Goal: Navigation & Orientation: Find specific page/section

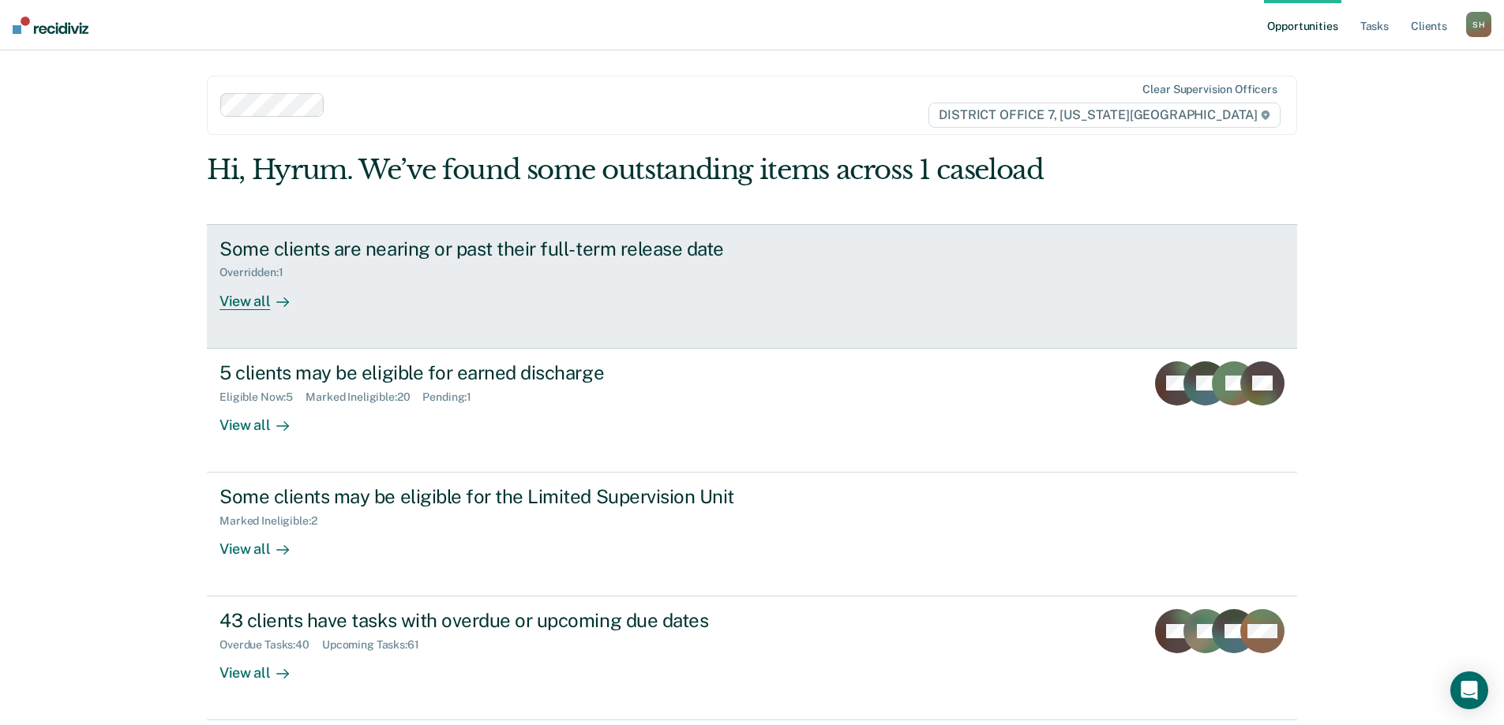
click at [444, 279] on div "Overridden : 1" at bounding box center [496, 270] width 554 height 20
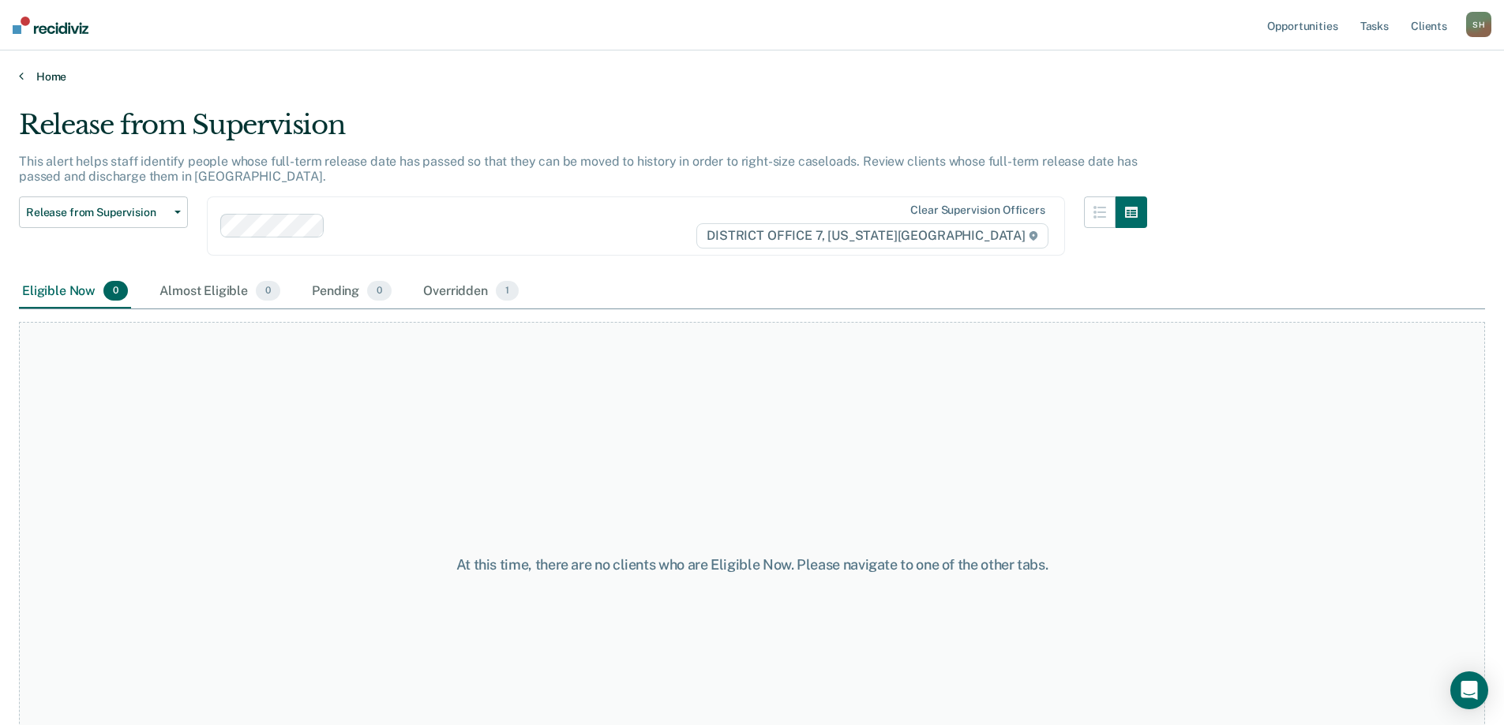
click at [21, 77] on icon at bounding box center [21, 75] width 5 height 13
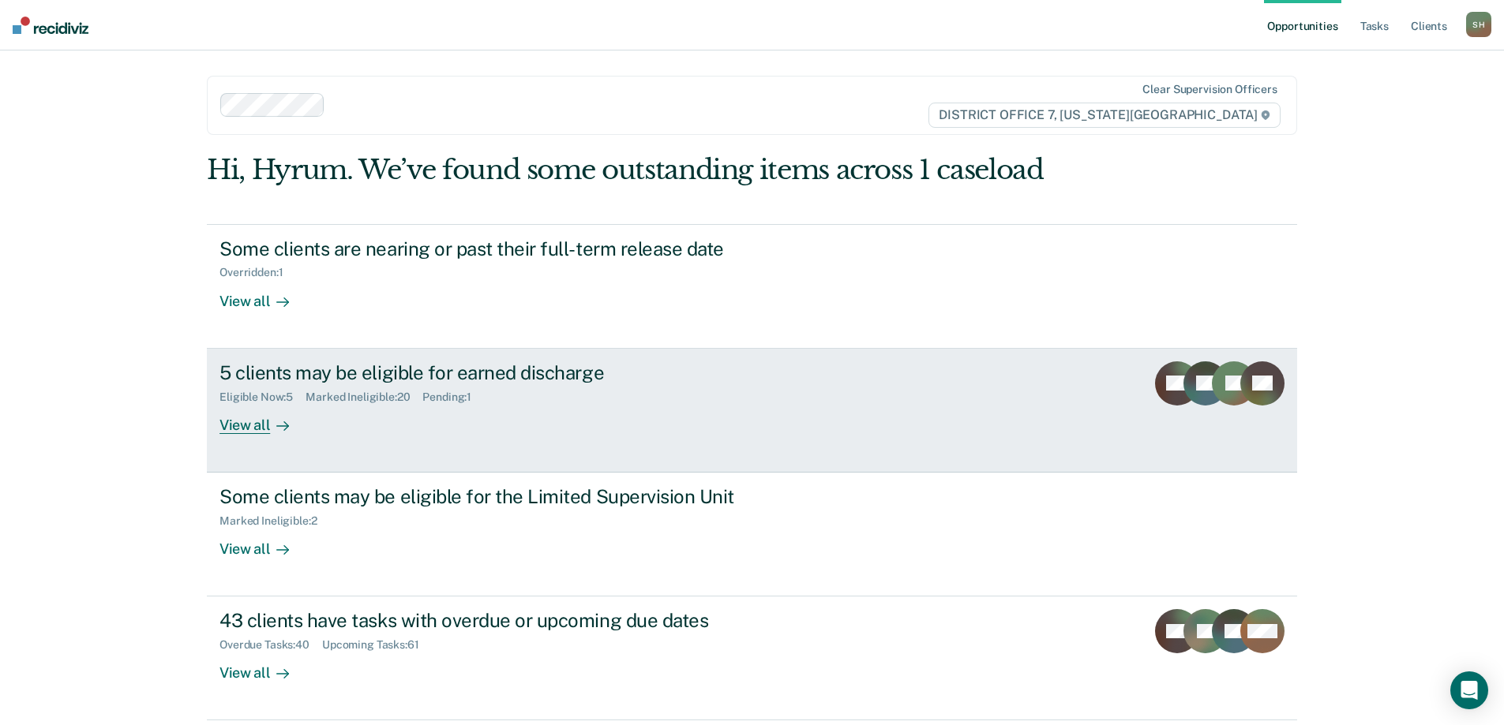
click at [643, 437] on link "5 clients may be eligible for earned discharge Eligible Now : 5 Marked Ineligib…" at bounding box center [752, 411] width 1090 height 124
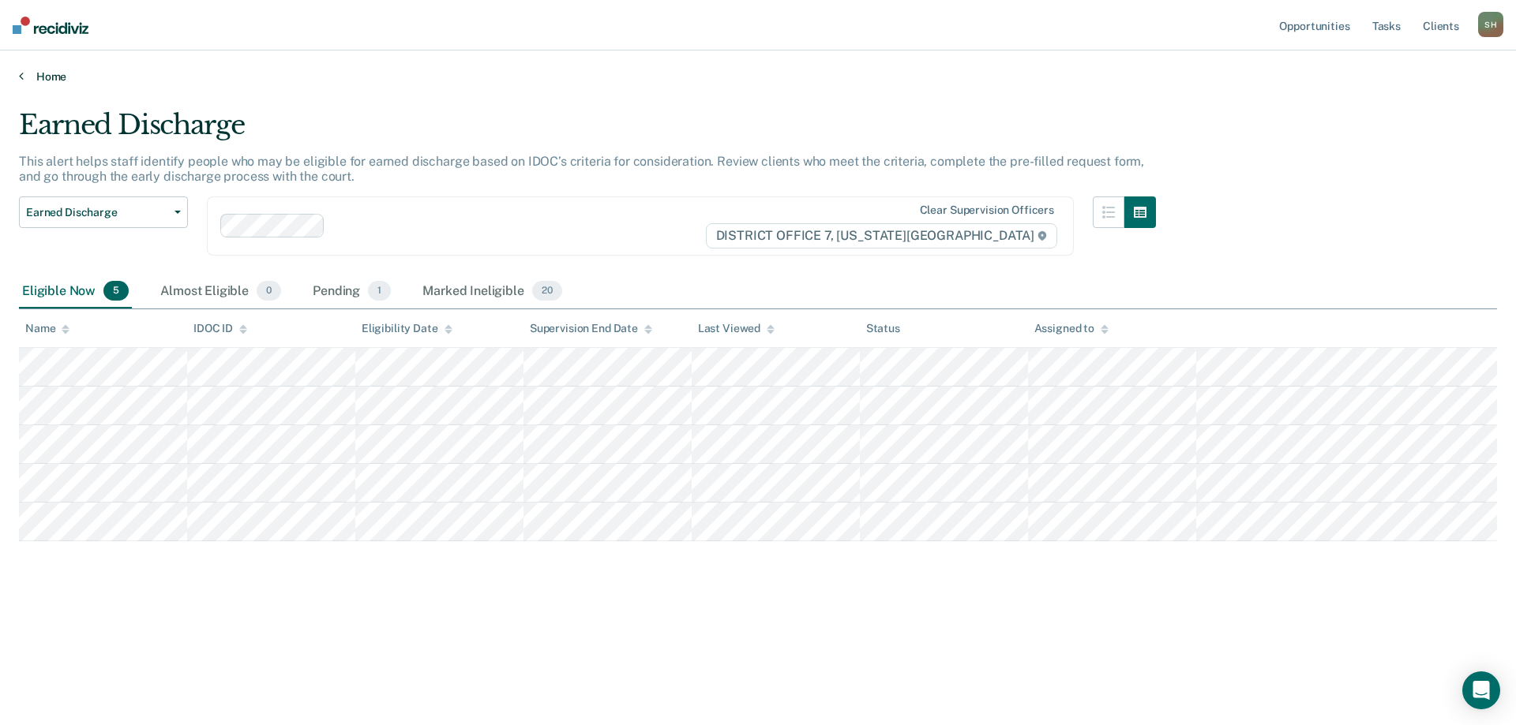
click at [44, 76] on link "Home" at bounding box center [758, 76] width 1478 height 14
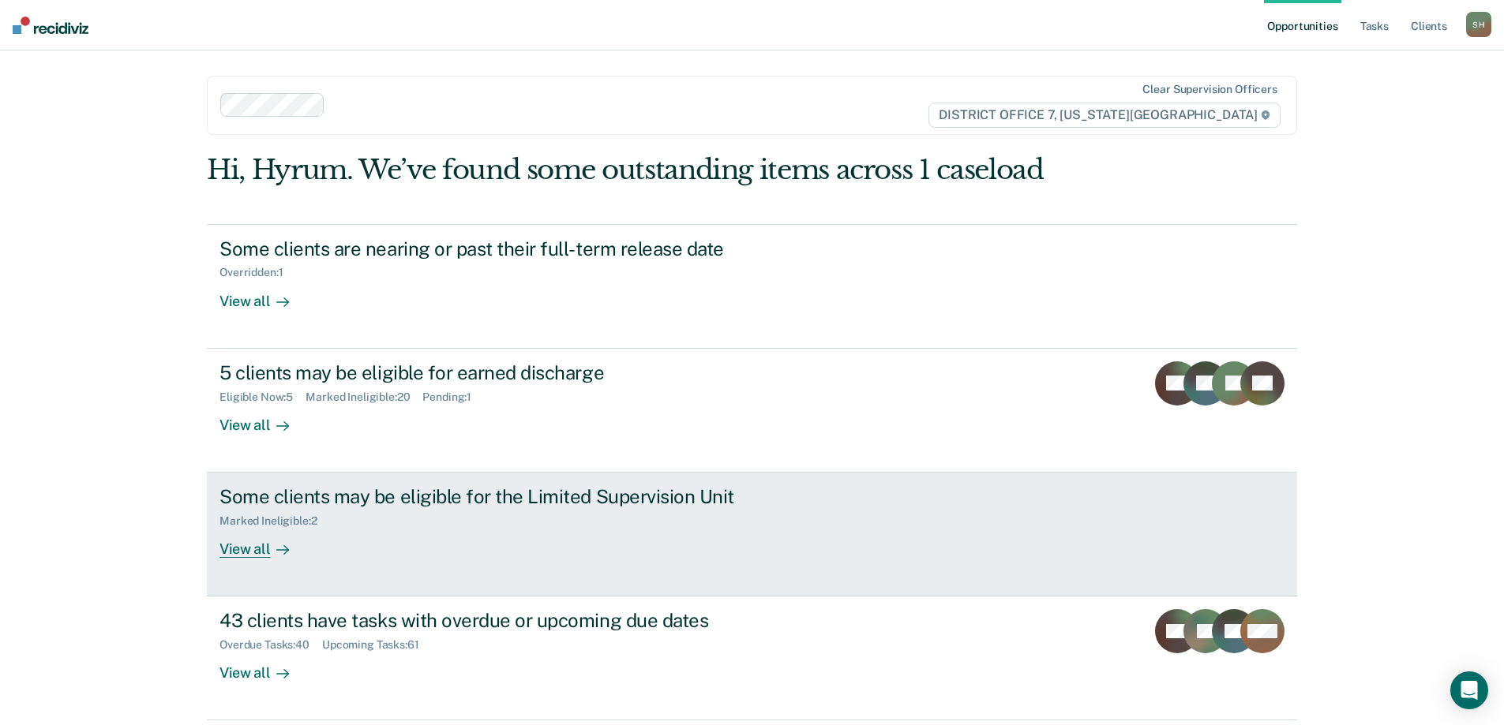
click at [418, 527] on div "Marked Ineligible : 2" at bounding box center [496, 518] width 554 height 20
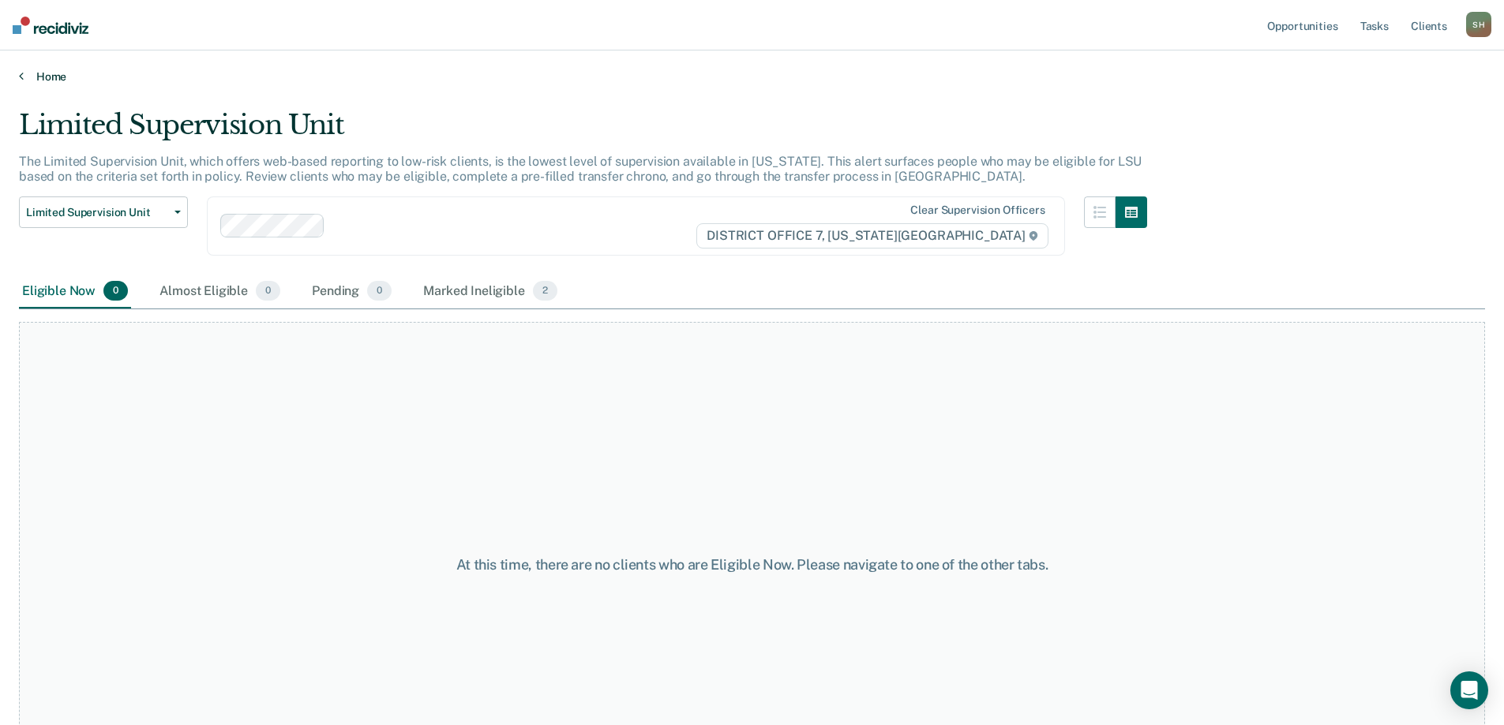
click at [40, 77] on link "Home" at bounding box center [752, 76] width 1466 height 14
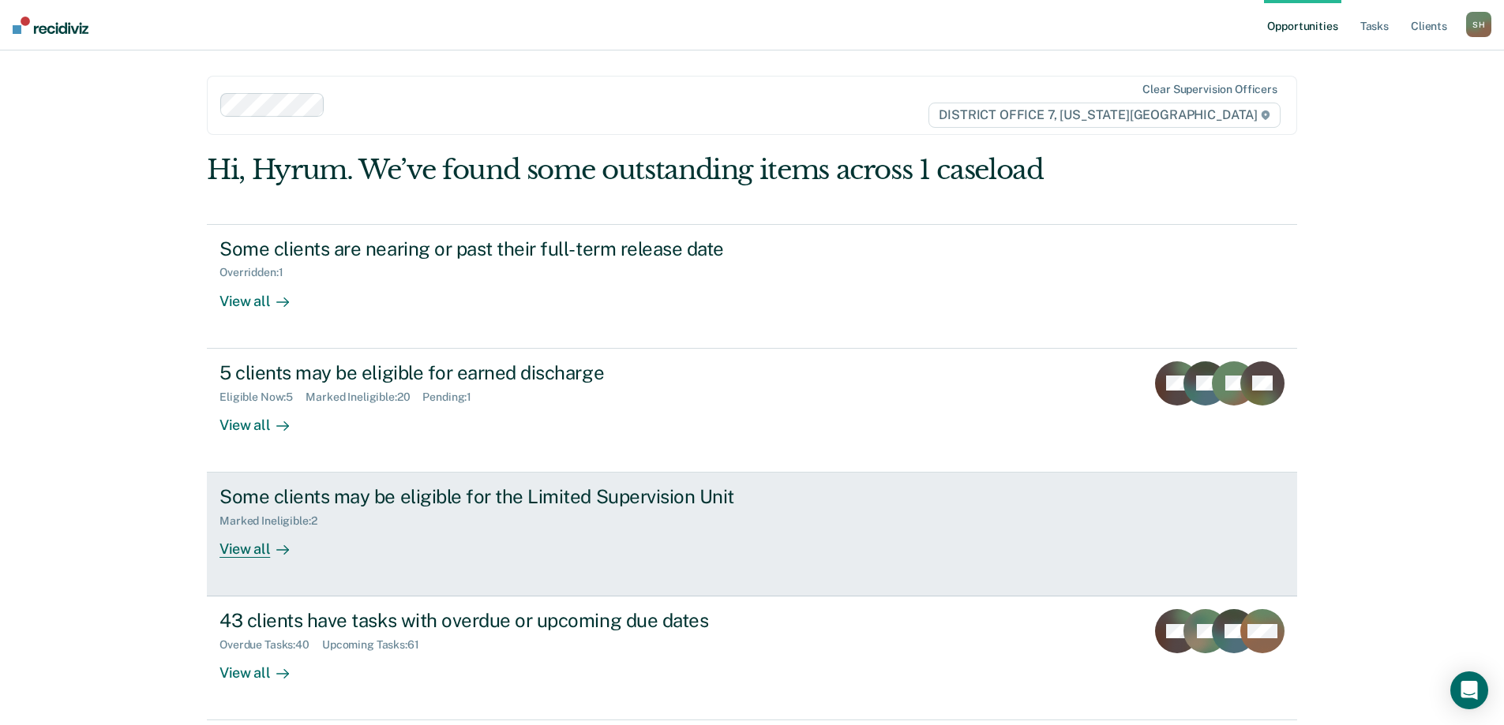
click at [617, 524] on div "Marked Ineligible : 2" at bounding box center [496, 518] width 554 height 20
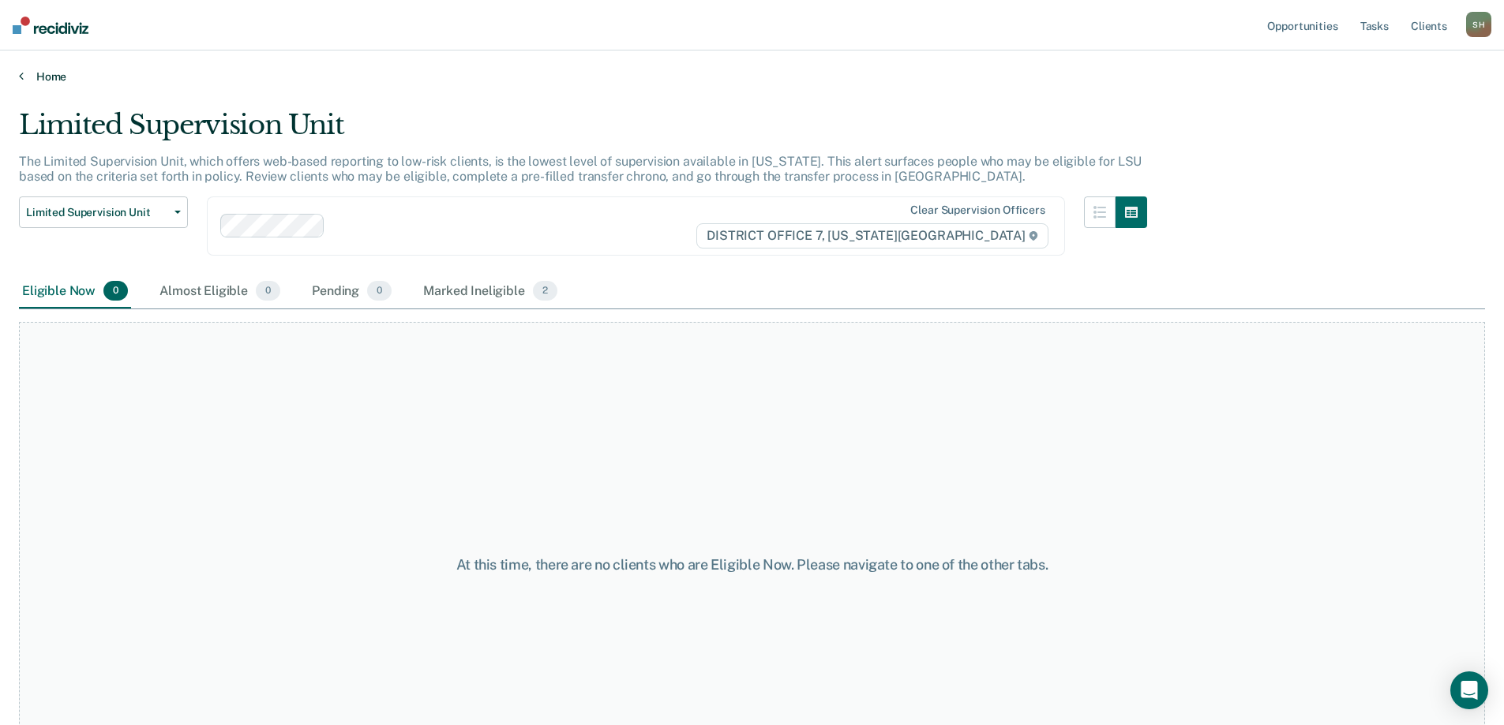
click at [68, 79] on link "Home" at bounding box center [752, 76] width 1466 height 14
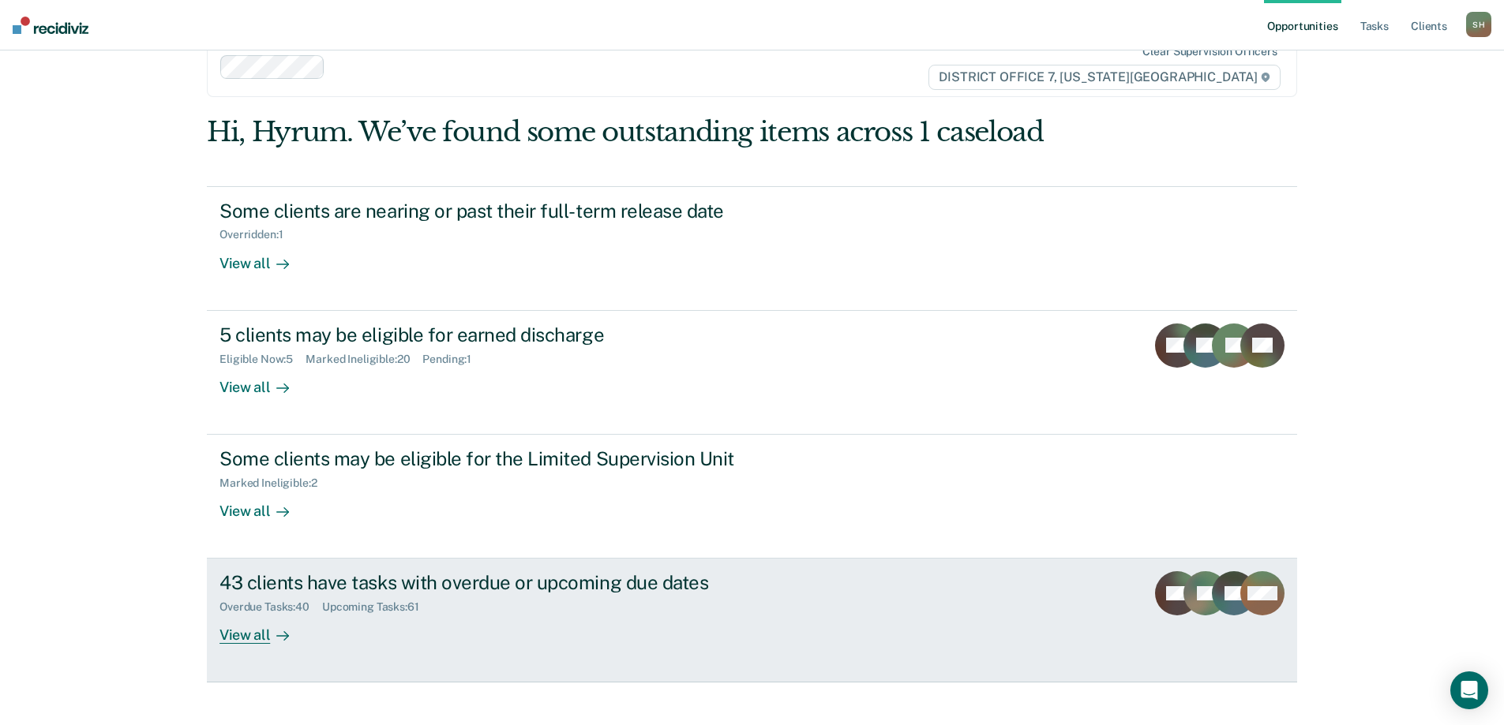
scroll to position [58, 0]
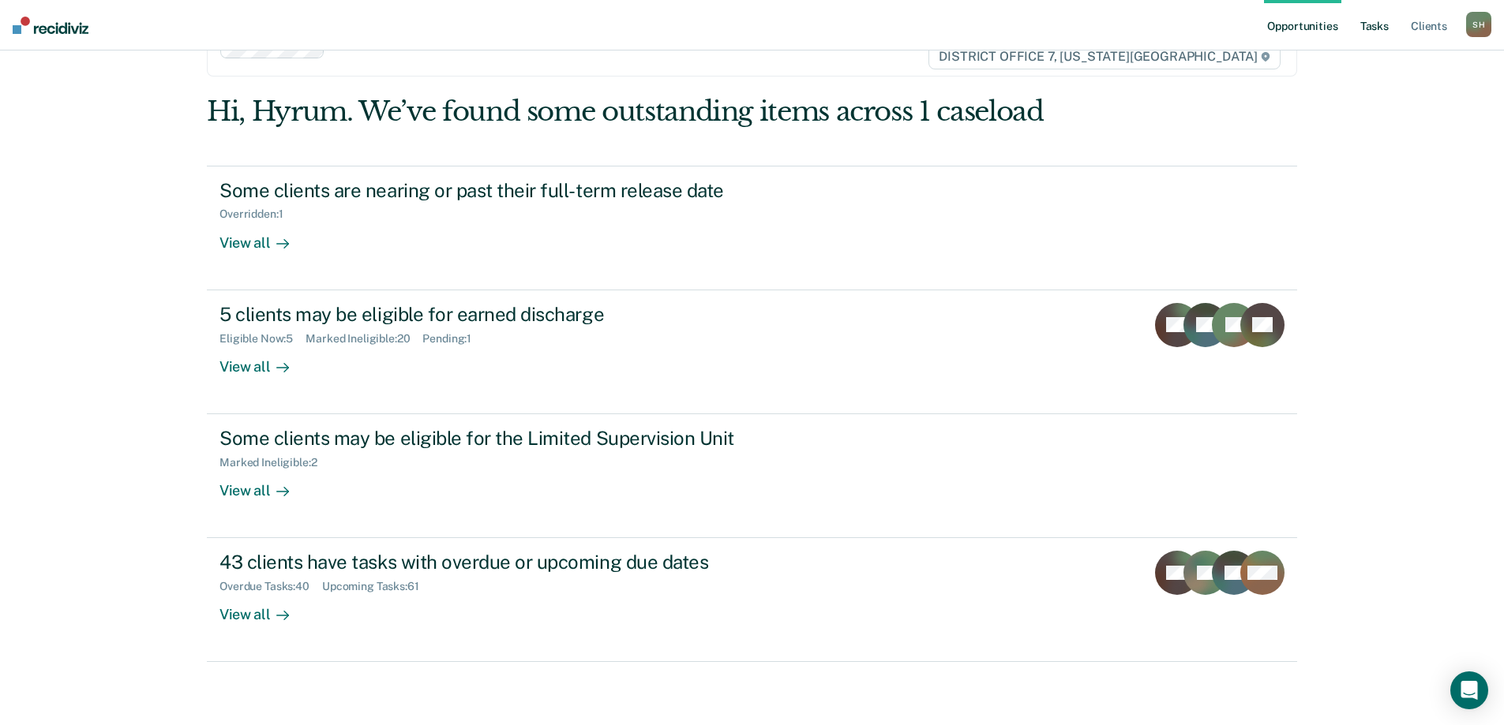
click at [1365, 32] on link "Tasks" at bounding box center [1374, 25] width 35 height 51
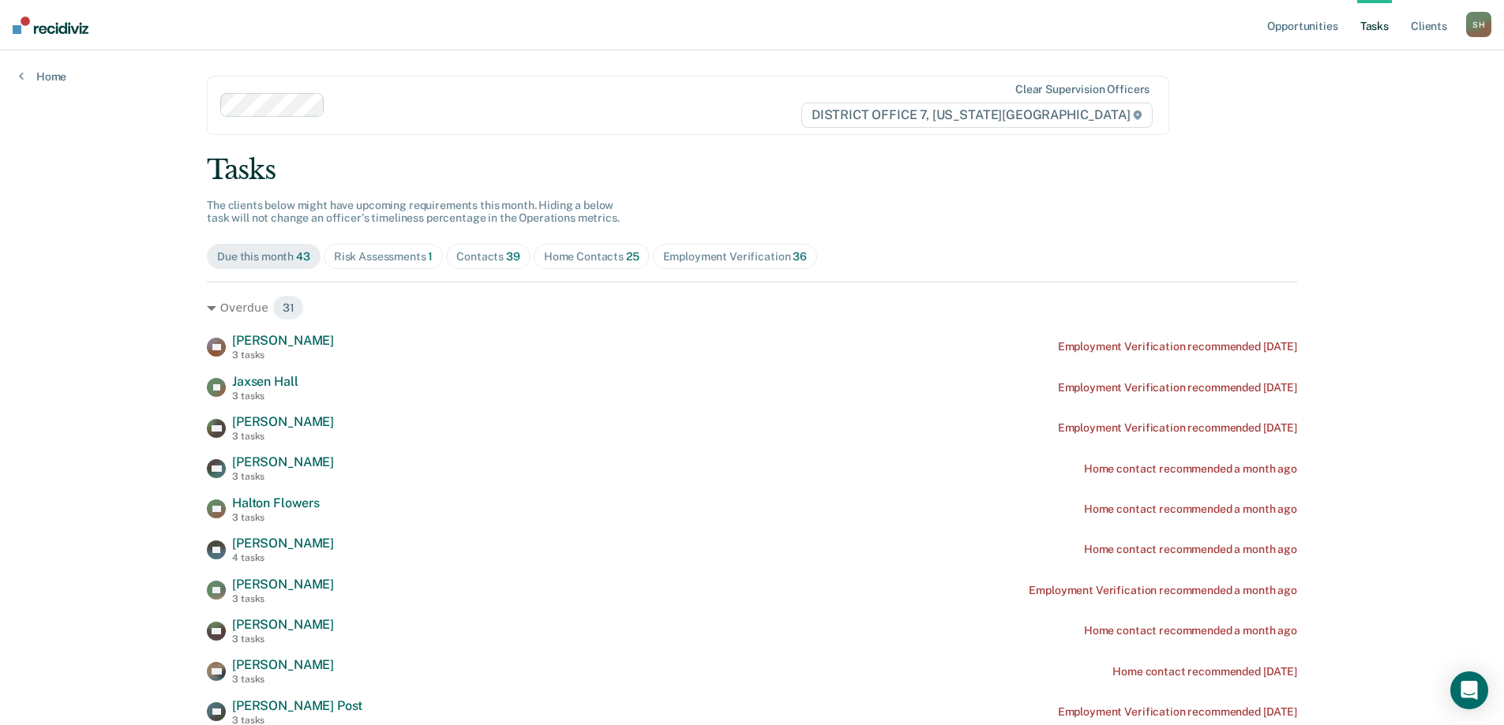
click at [395, 264] on span "Risk Assessments 1" at bounding box center [384, 256] width 120 height 25
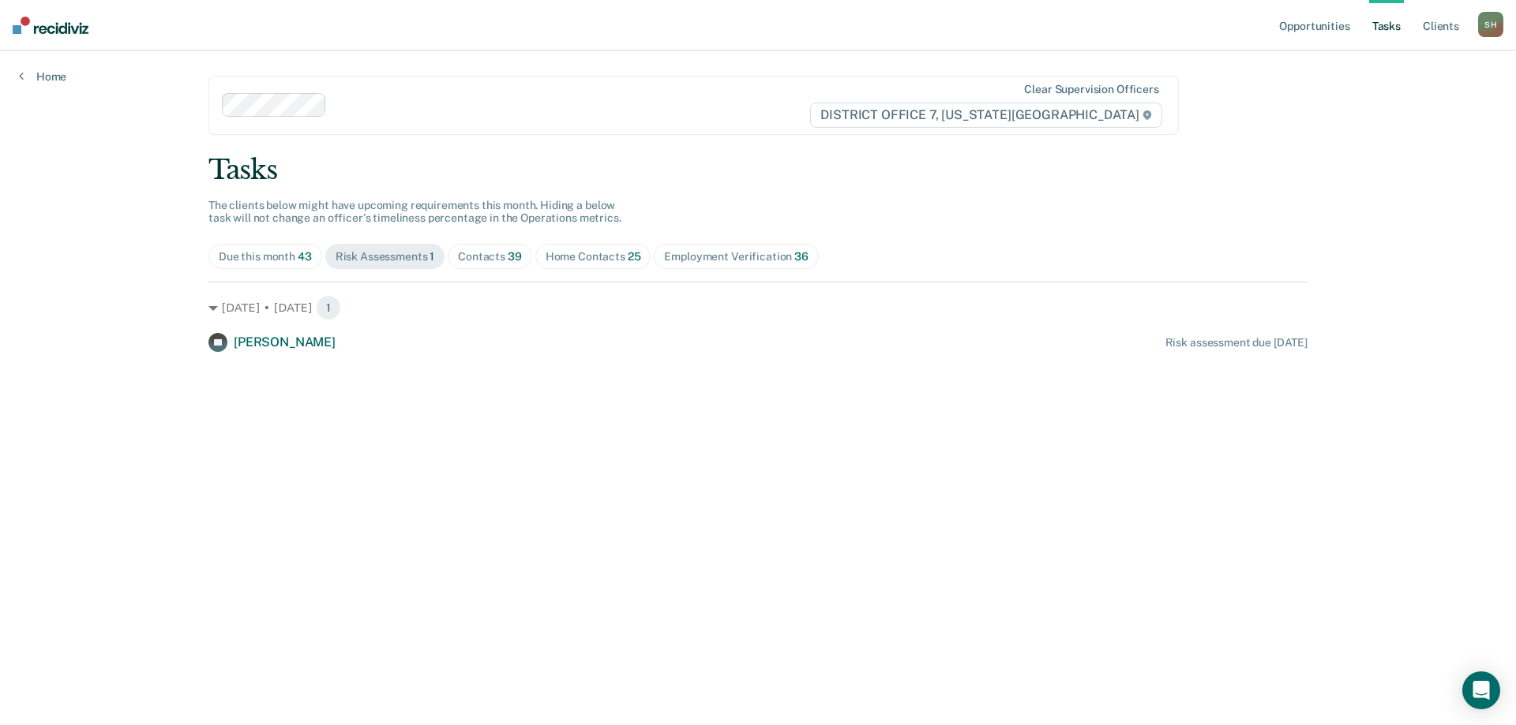
click at [480, 253] on div "Contacts 39" at bounding box center [490, 256] width 64 height 13
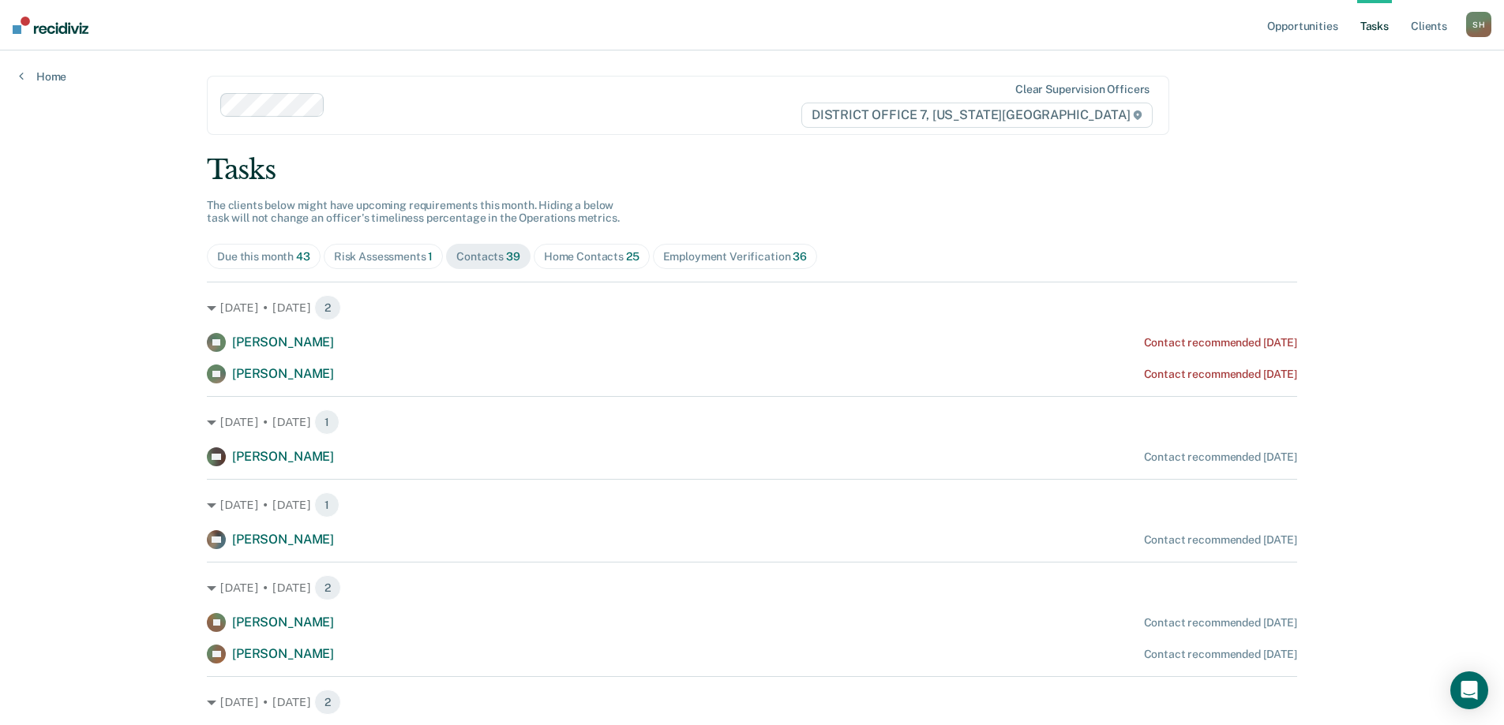
click at [611, 260] on div "Home Contacts 25" at bounding box center [592, 256] width 96 height 13
